Goal: Information Seeking & Learning: Check status

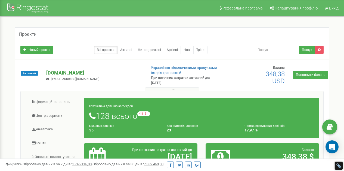
click at [73, 72] on p "[DOMAIN_NAME]" at bounding box center [94, 73] width 96 height 7
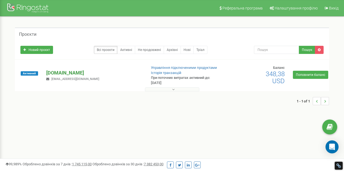
click at [73, 72] on p "[DOMAIN_NAME]" at bounding box center [94, 73] width 96 height 7
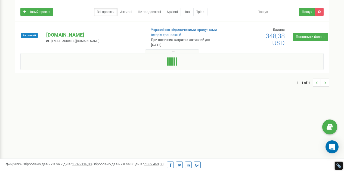
scroll to position [54, 0]
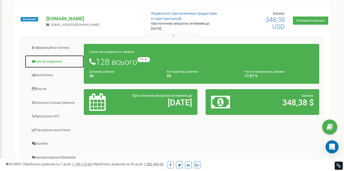
click at [52, 57] on link "Центр звернень" at bounding box center [54, 61] width 59 height 13
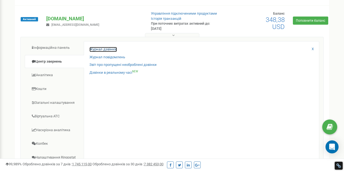
click at [111, 48] on link "Журнал дзвінків" at bounding box center [102, 49] width 27 height 5
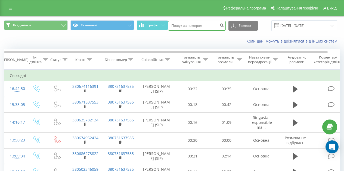
click at [193, 28] on input at bounding box center [197, 26] width 58 height 10
paste input "+380674116391"
click at [175, 27] on input "+380674116391" at bounding box center [197, 26] width 58 height 10
type input "380674116391"
click at [222, 25] on icon "submit" at bounding box center [221, 24] width 5 height 3
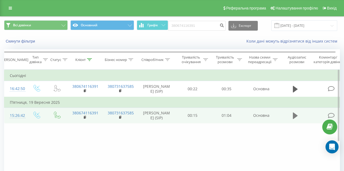
click at [292, 119] on icon at bounding box center [294, 116] width 5 height 7
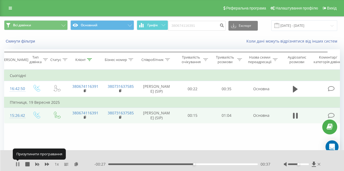
click at [18, 165] on icon at bounding box center [17, 164] width 4 height 4
